Goal: Information Seeking & Learning: Learn about a topic

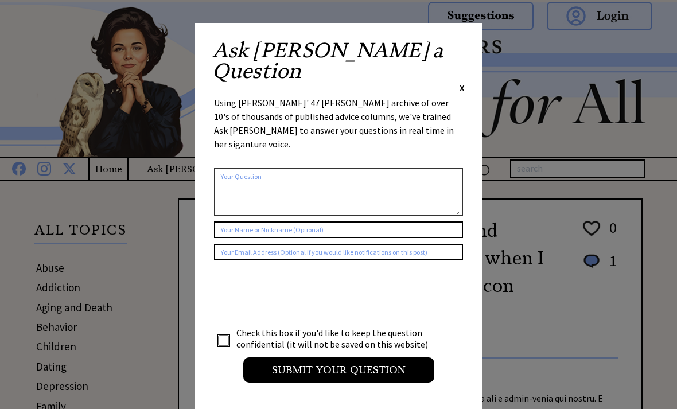
click at [456, 53] on div "Ask [PERSON_NAME] a Question X" at bounding box center [338, 67] width 252 height 54
click at [468, 42] on div "Ask Ann a Question X Using Ann Landers' 47 vear archive of over 10's of thousan…" at bounding box center [338, 217] width 287 height 388
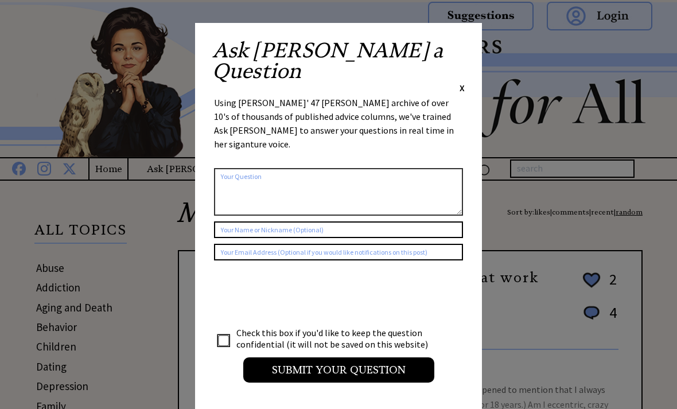
click at [457, 48] on div "Ask [PERSON_NAME] a Question X" at bounding box center [338, 67] width 252 height 54
click at [449, 59] on div "Ask [PERSON_NAME] a Question X" at bounding box center [338, 67] width 252 height 54
click at [464, 82] on span "X" at bounding box center [462, 87] width 5 height 11
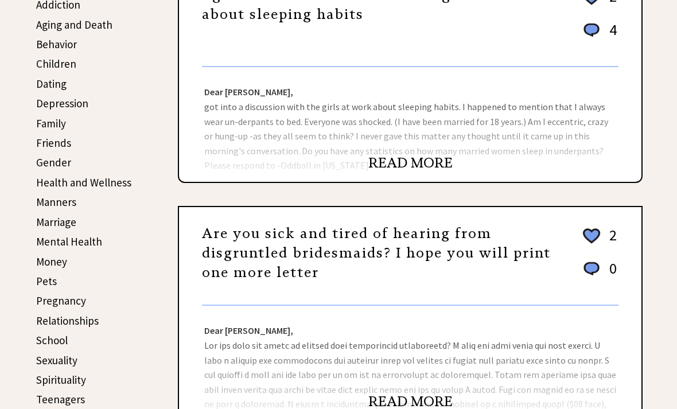
scroll to position [283, 0]
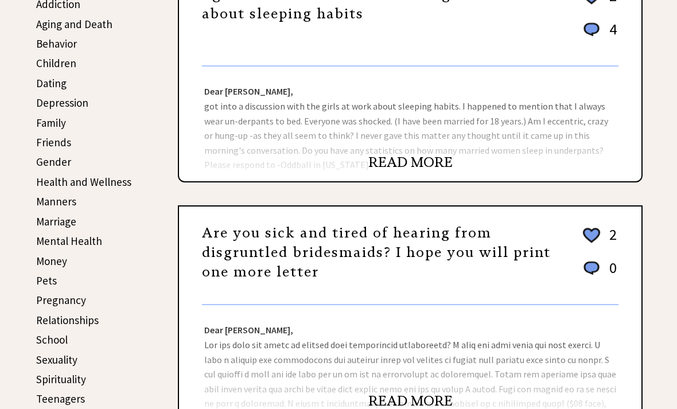
click at [73, 221] on link "Marriage" at bounding box center [56, 222] width 40 height 14
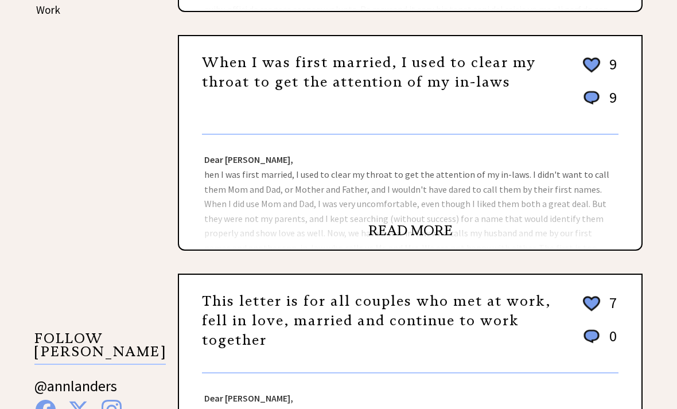
scroll to position [649, 0]
